Goal: Browse casually

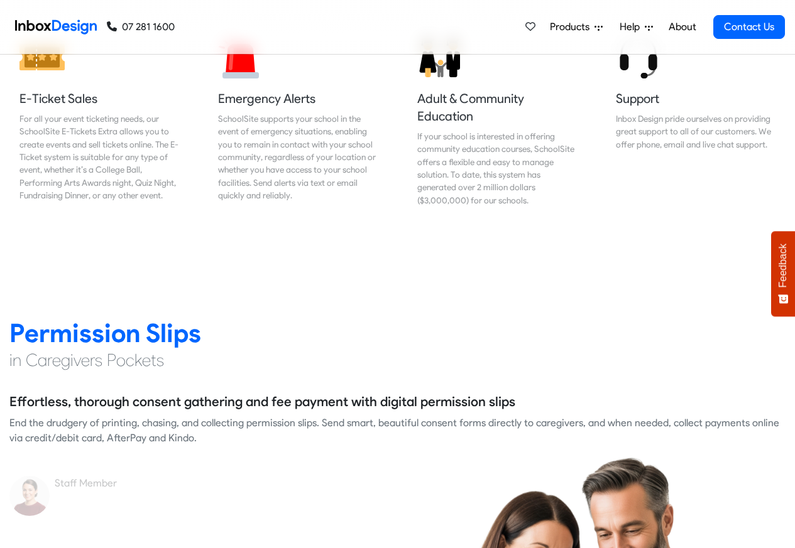
scroll to position [1507, 0]
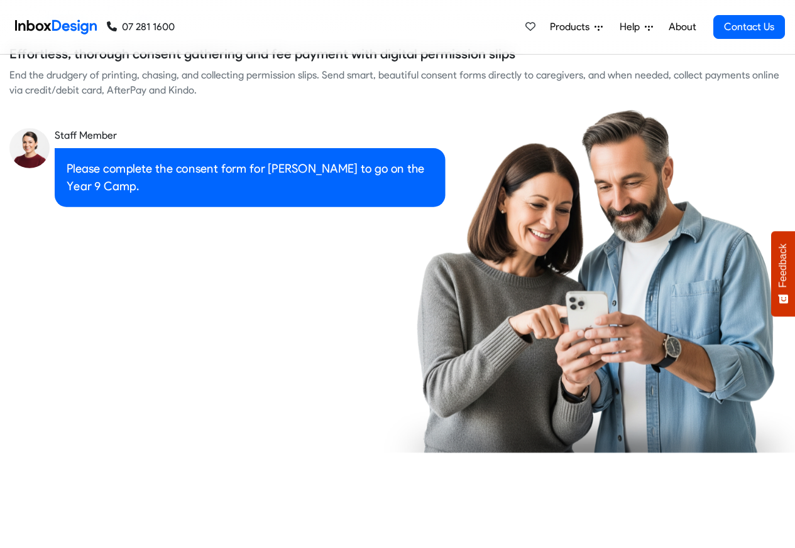
checkbox input "true"
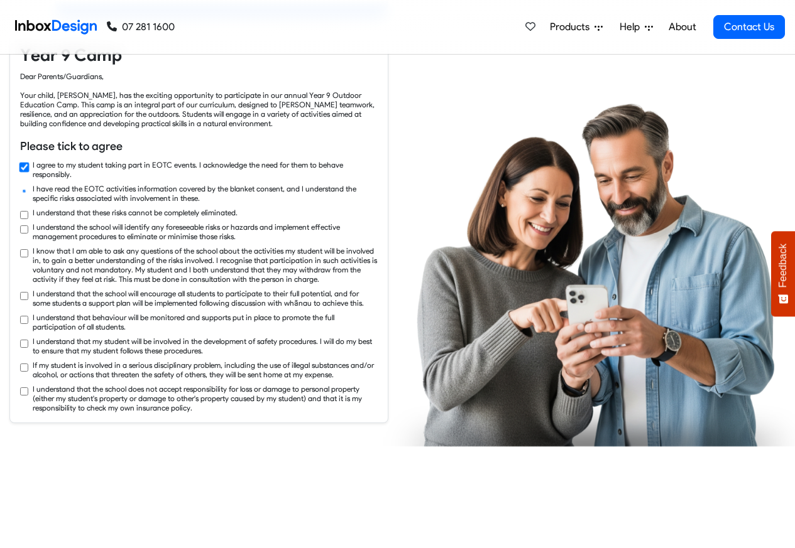
checkbox input "true"
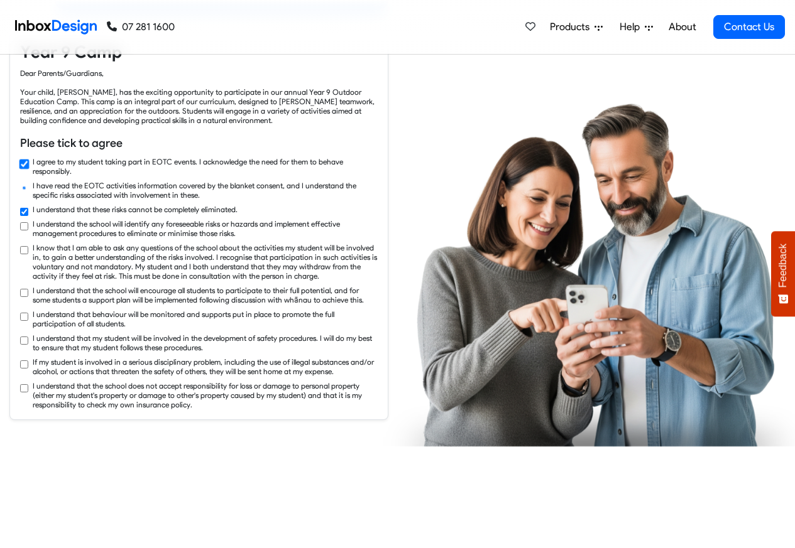
checkbox input "true"
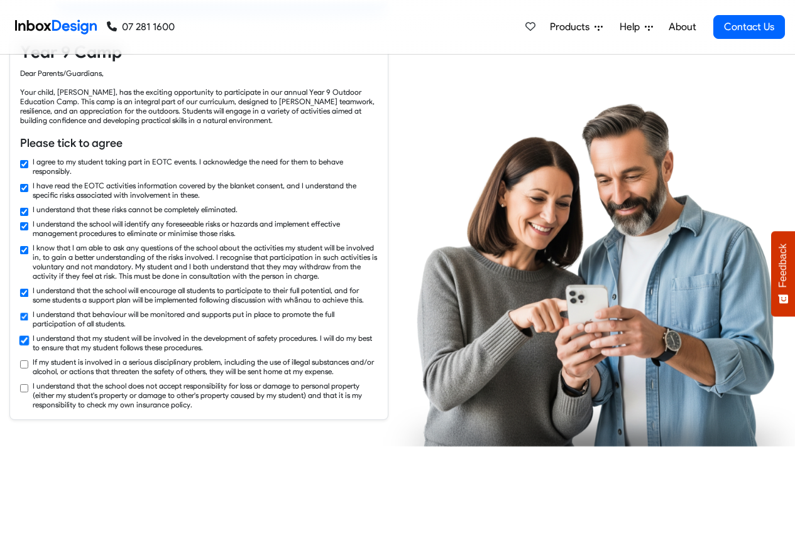
checkbox input "true"
